Goal: Information Seeking & Learning: Learn about a topic

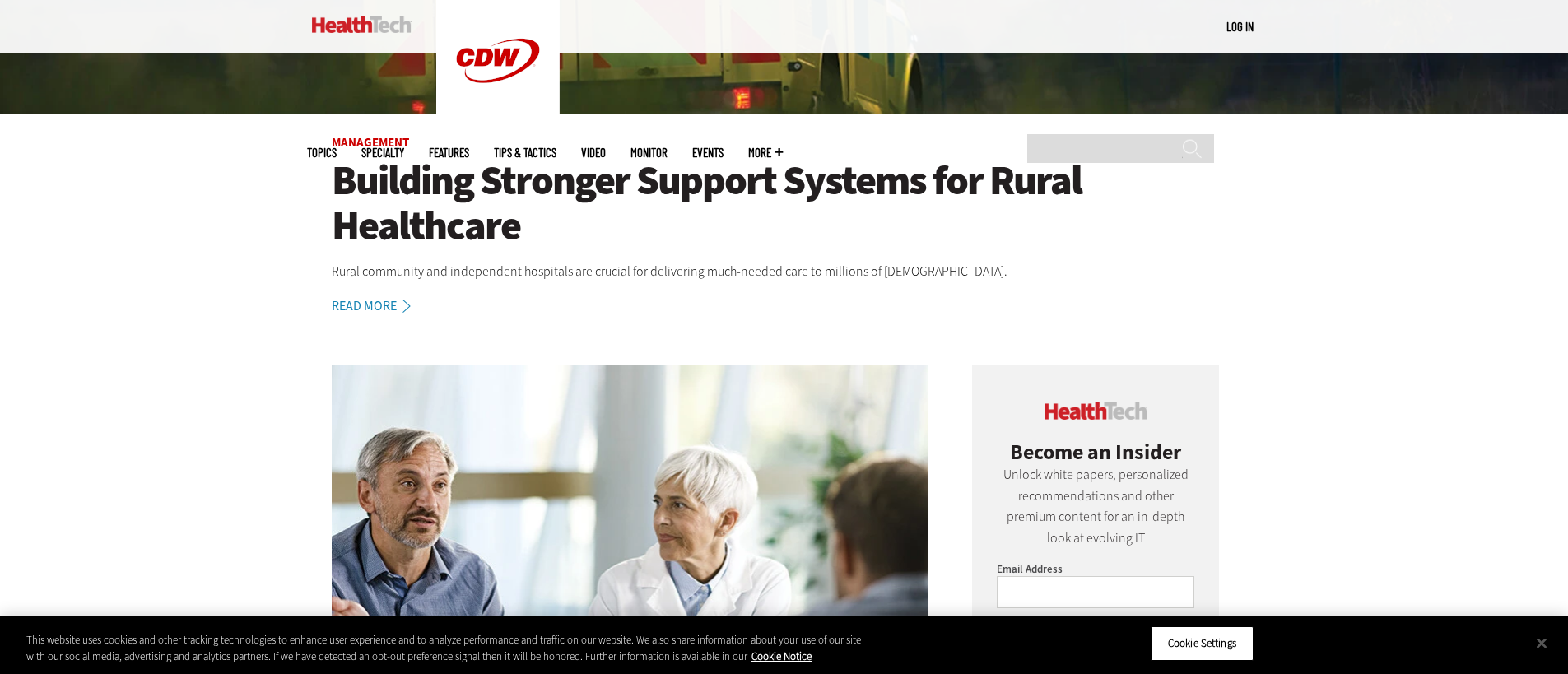
scroll to position [650, 0]
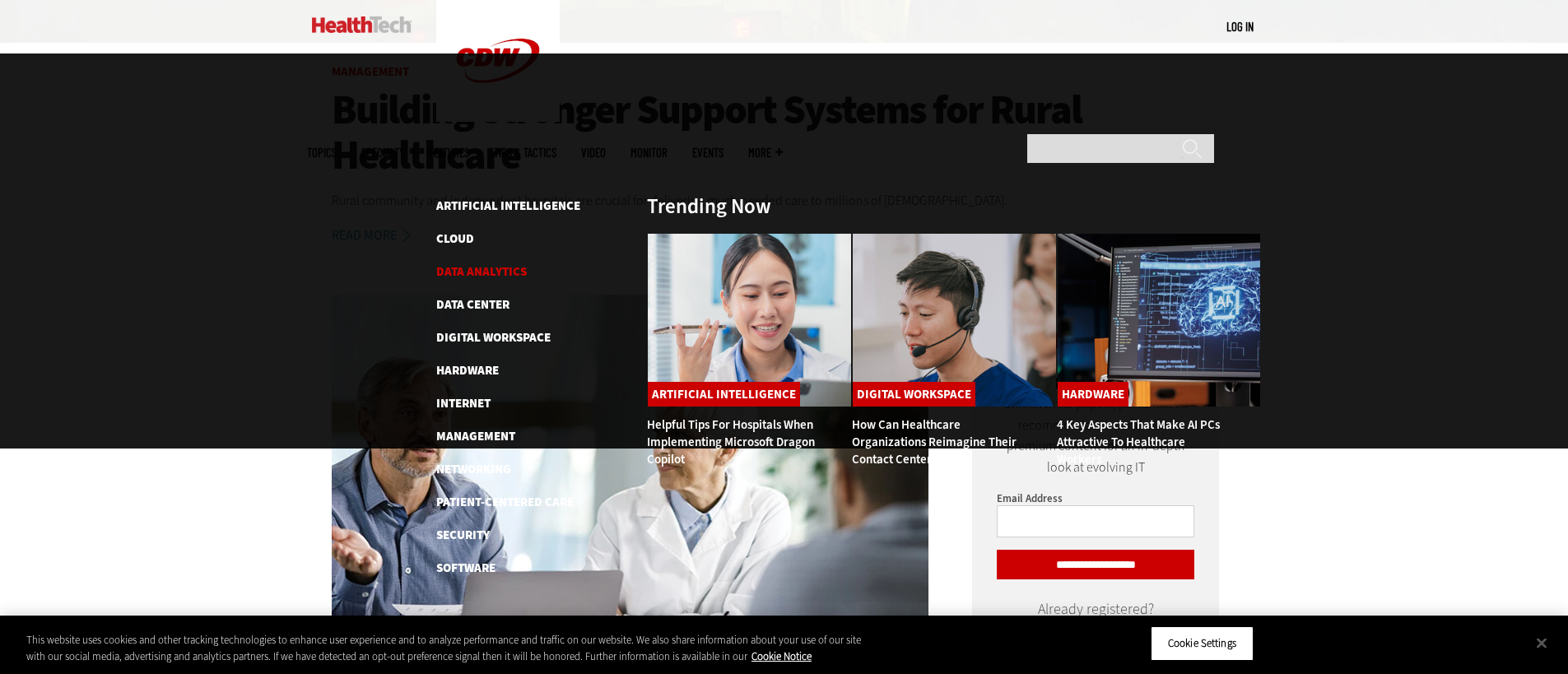
click at [462, 263] on link "Data Analytics" at bounding box center [482, 271] width 90 height 17
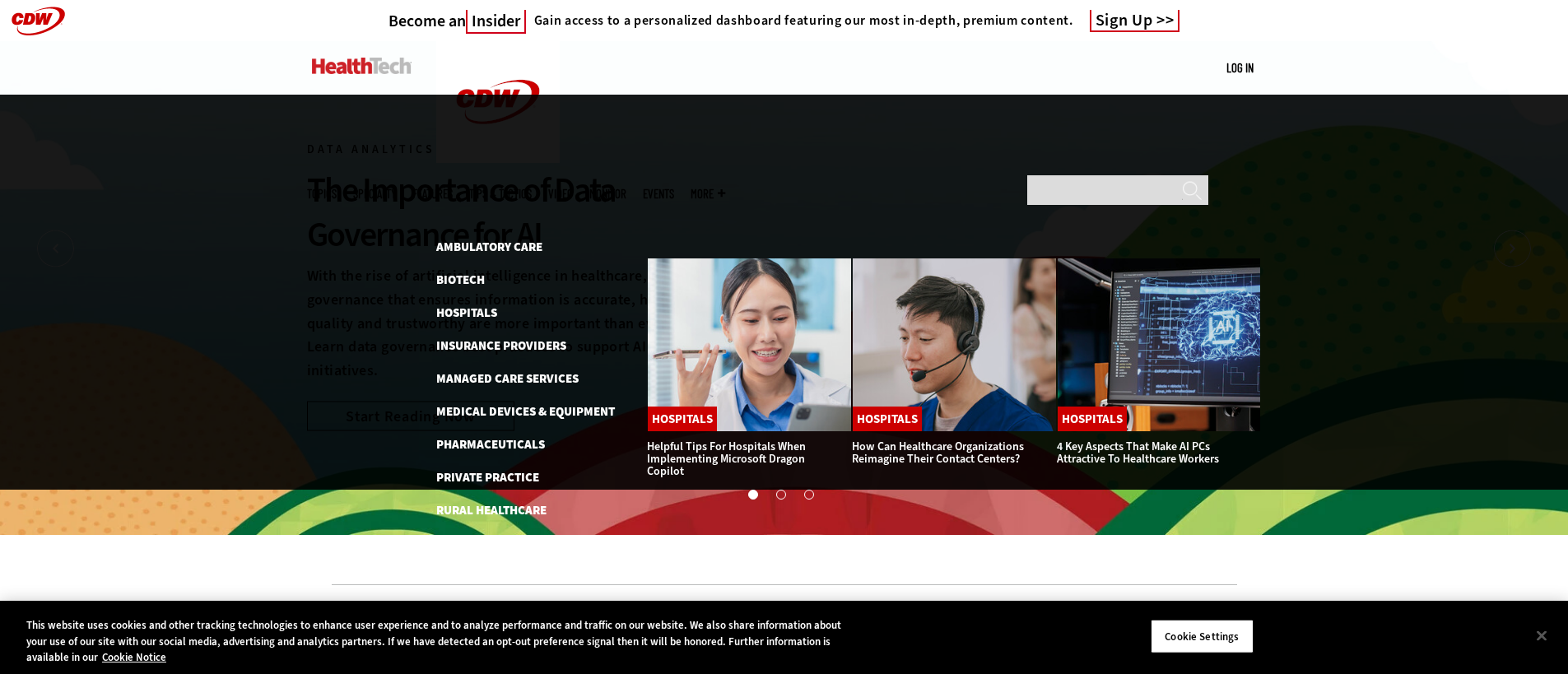
click at [453, 187] on link "Features" at bounding box center [433, 193] width 41 height 12
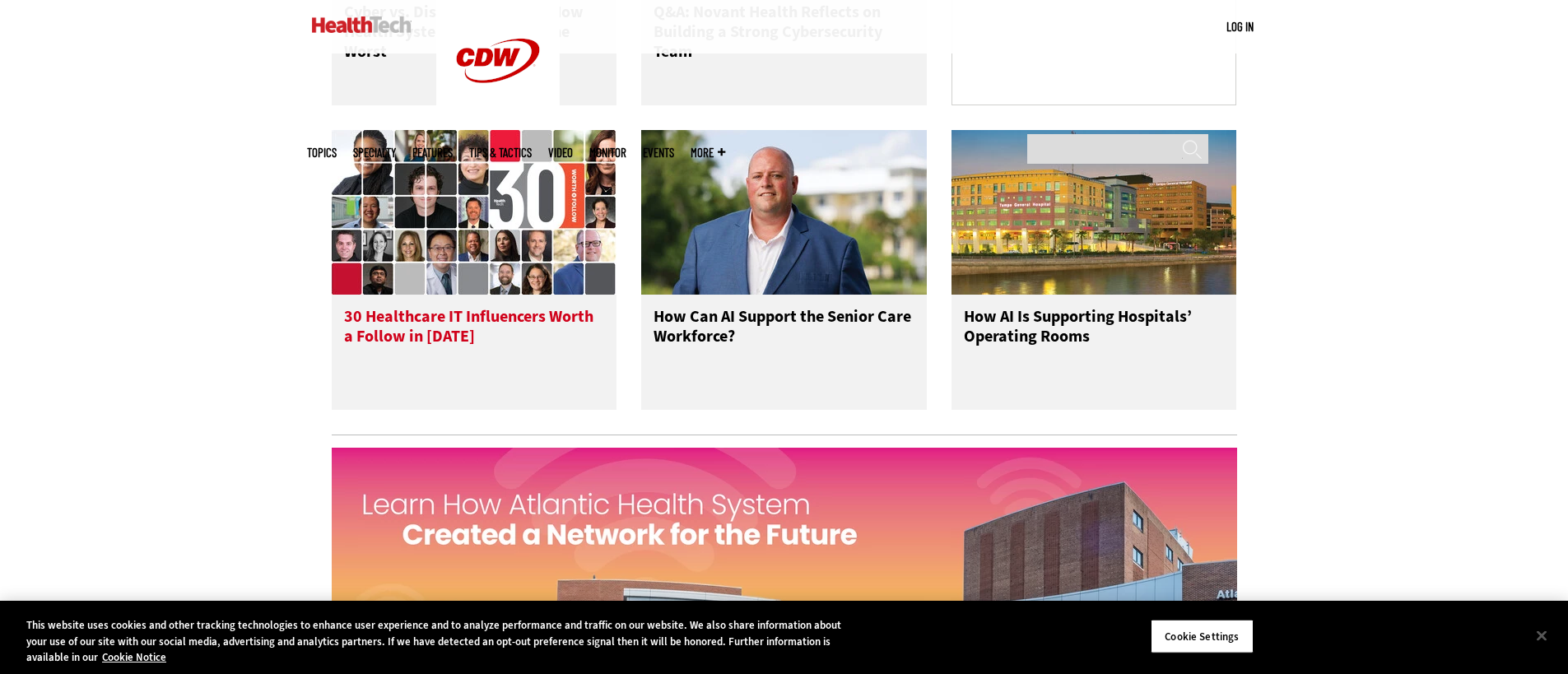
scroll to position [1394, 0]
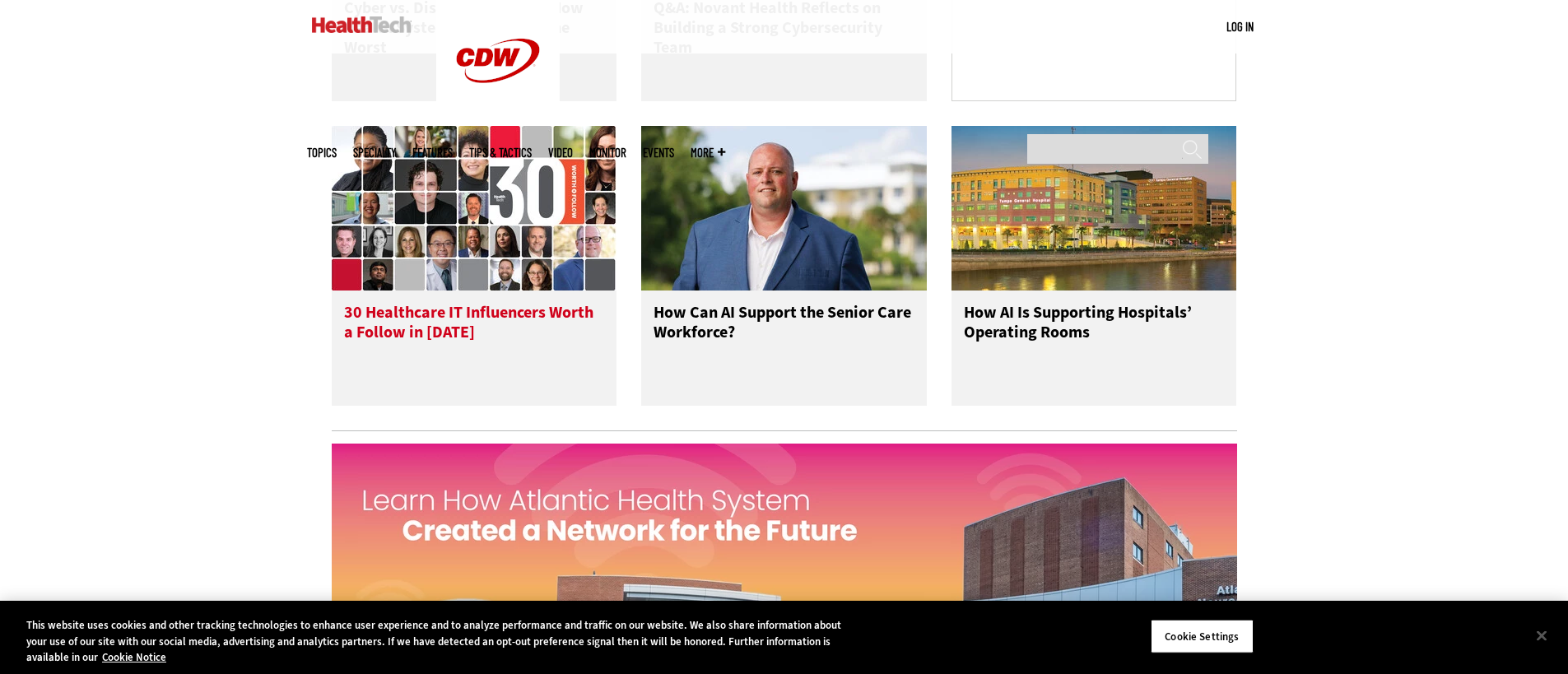
click at [433, 283] on img at bounding box center [474, 208] width 285 height 164
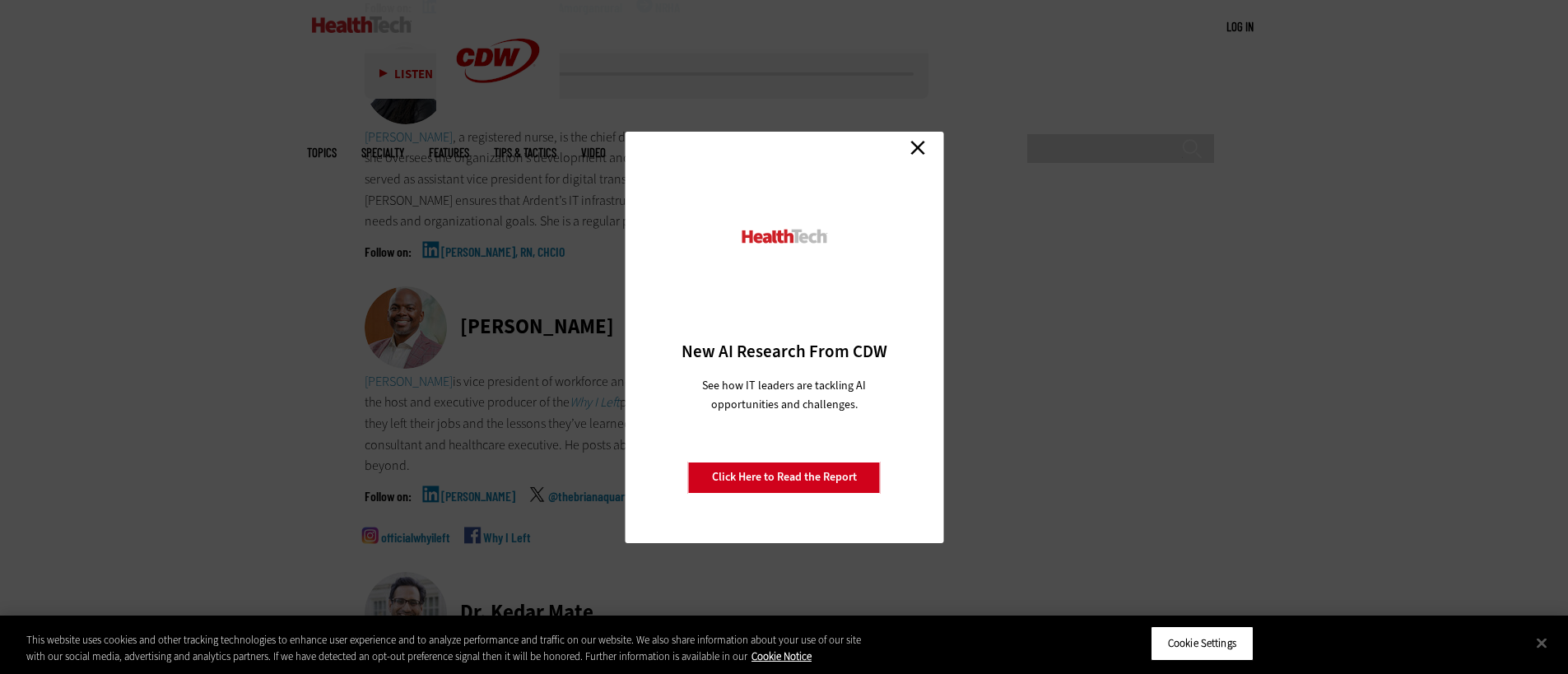
scroll to position [7204, 0]
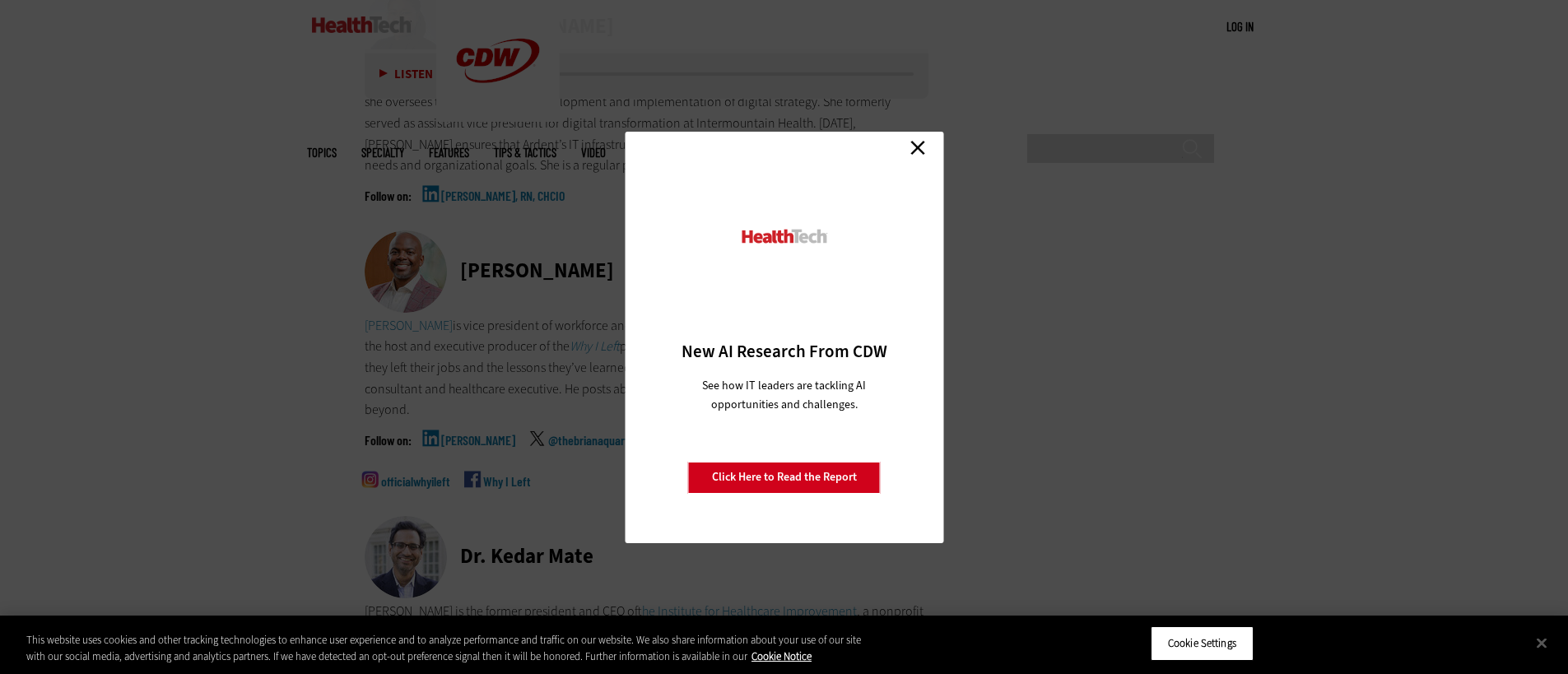
click at [917, 148] on link "Close" at bounding box center [918, 148] width 25 height 25
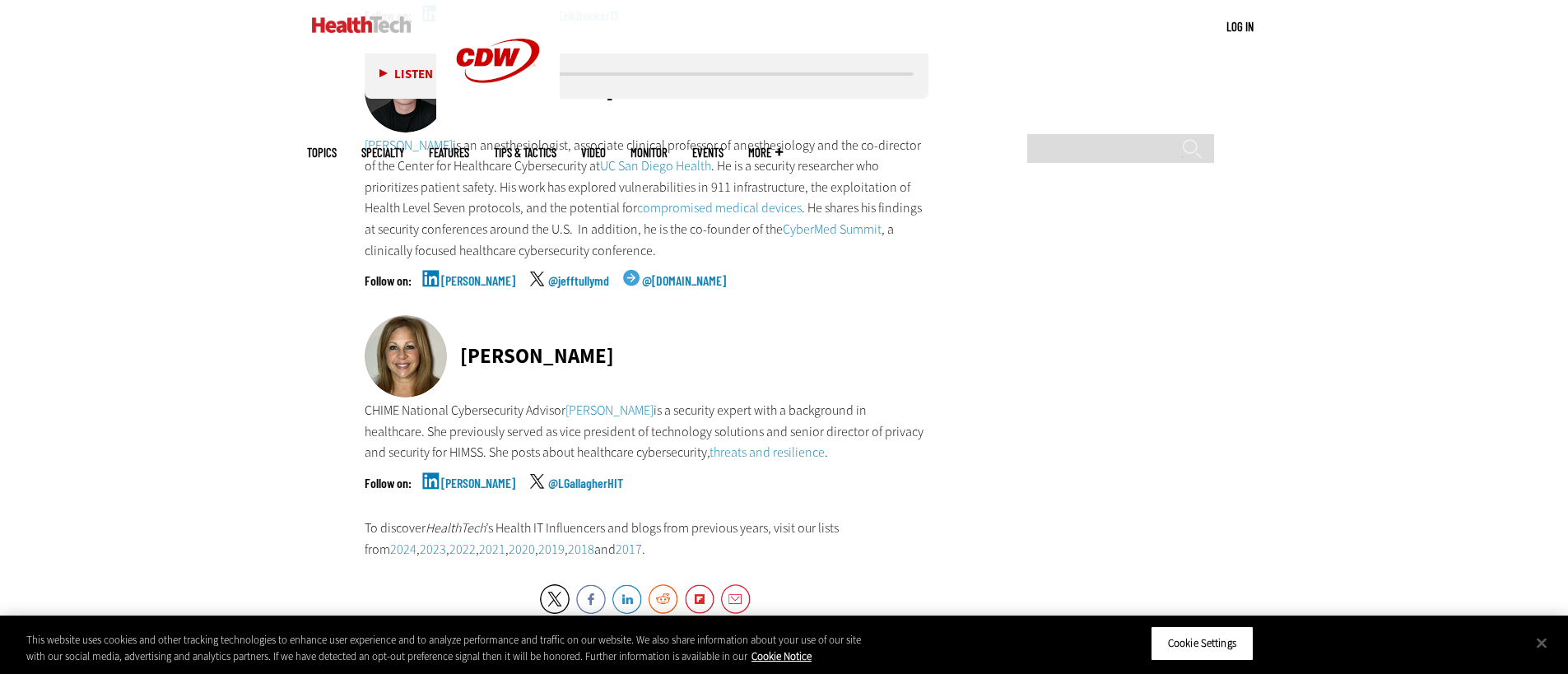
scroll to position [9712, 0]
